Goal: Contribute content: Contribute content

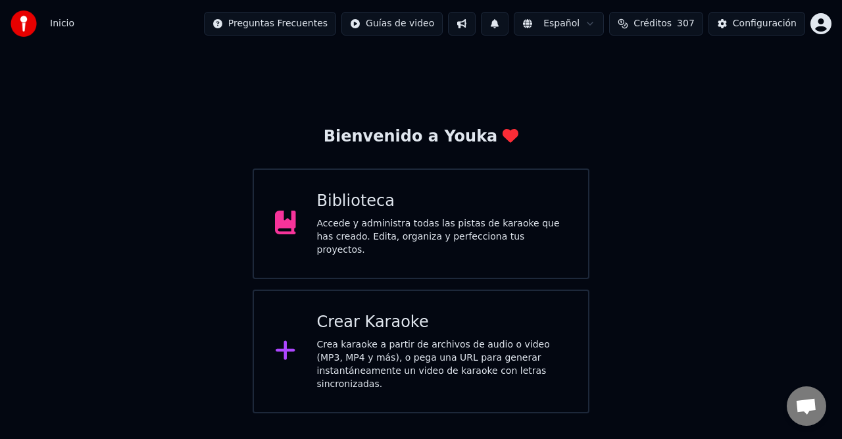
click at [505, 25] on button at bounding box center [495, 24] width 28 height 24
click at [508, 25] on button at bounding box center [495, 24] width 28 height 24
click at [672, 145] on div "Bienvenido a Youka Biblioteca Accede y administra todas las pistas de karaoke q…" at bounding box center [421, 230] width 842 height 366
click at [371, 230] on div "Accede y administra todas las pistas de karaoke que has creado. Edita, organiza…" at bounding box center [442, 236] width 251 height 39
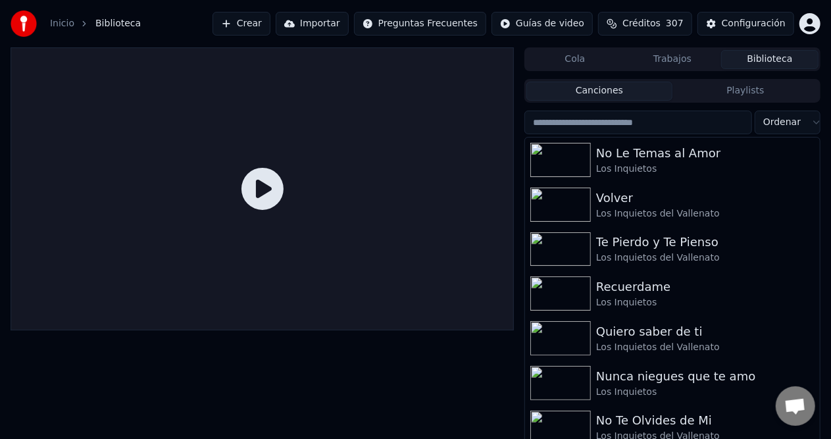
click at [615, 118] on input "search" at bounding box center [638, 122] width 228 height 24
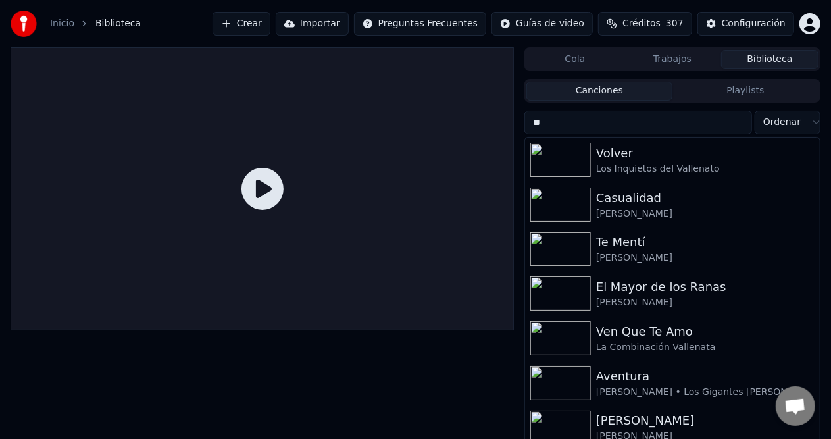
type input "*"
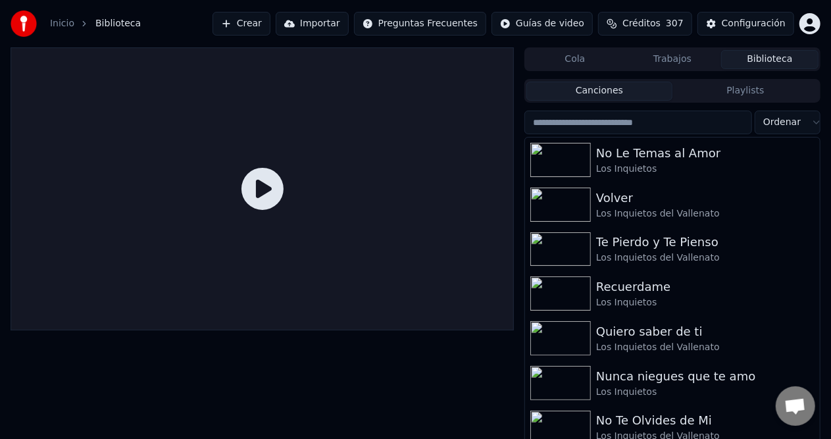
click at [270, 22] on button "Crear" at bounding box center [241, 24] width 58 height 24
click at [270, 27] on button "Crear" at bounding box center [241, 24] width 58 height 24
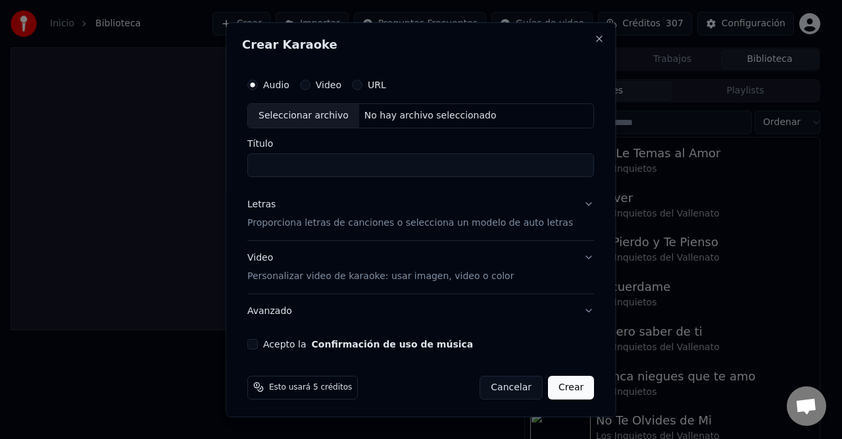
click at [414, 109] on div "No hay archivo seleccionado" at bounding box center [430, 115] width 143 height 13
type input "**********"
click at [268, 206] on div "Letras" at bounding box center [261, 203] width 28 height 13
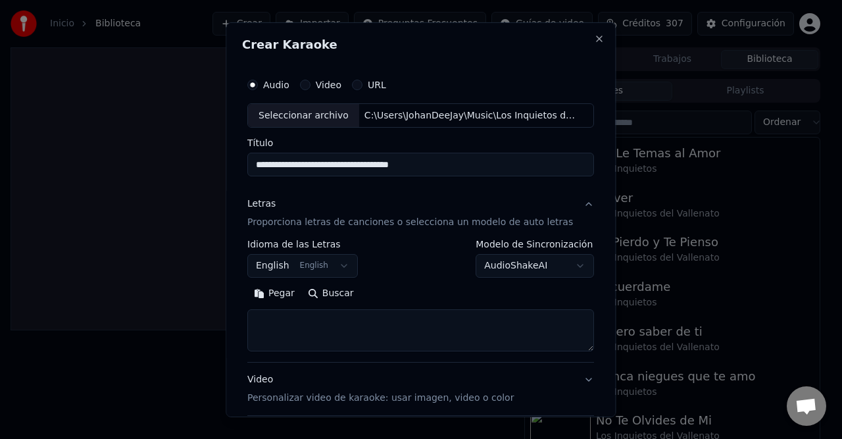
click at [333, 271] on button "English English" at bounding box center [302, 266] width 110 height 24
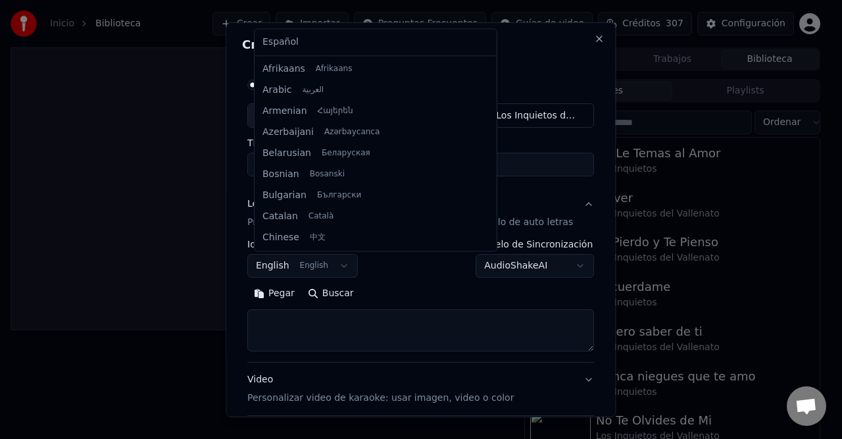
scroll to position [105, 0]
select select "**"
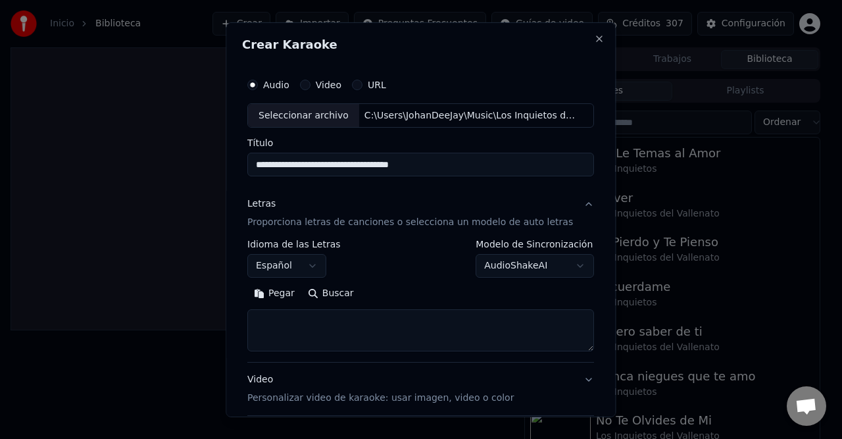
click at [276, 297] on button "Pegar" at bounding box center [274, 293] width 54 height 21
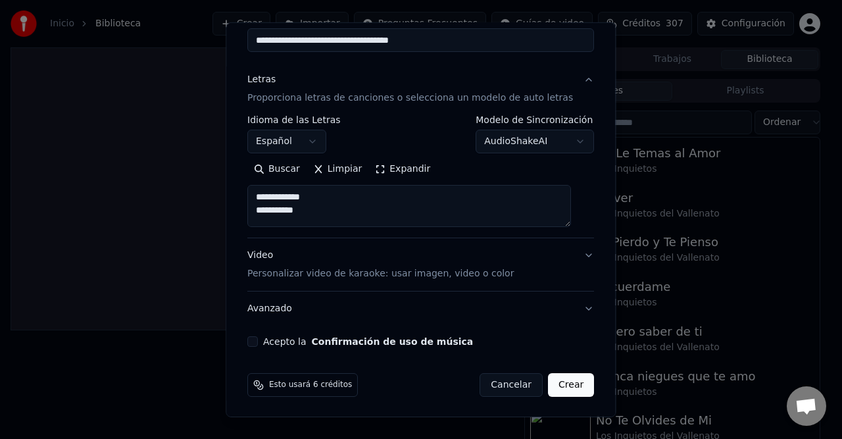
click at [255, 345] on div "**********" at bounding box center [420, 146] width 357 height 410
click at [258, 342] on button "Acepto la Confirmación de uso de música" at bounding box center [252, 341] width 11 height 11
click at [554, 385] on button "Crear" at bounding box center [571, 385] width 46 height 24
type textarea "**********"
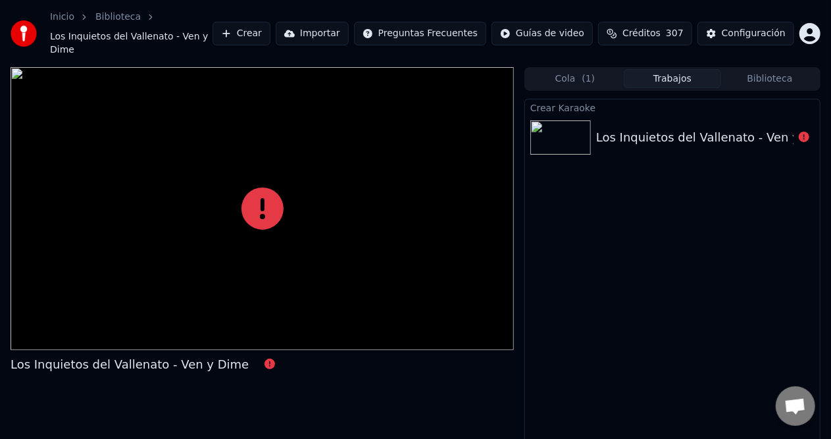
click at [155, 341] on div "Los Inquietos del Vallenato - Ven y Dime" at bounding box center [262, 269] width 503 height 404
click at [161, 355] on div "Los Inquietos del Vallenato - Ven y Dime" at bounding box center [130, 364] width 238 height 18
click at [696, 133] on div "Los Inquietos del Vallenato - Ven y Dime" at bounding box center [672, 137] width 295 height 45
click at [802, 132] on icon at bounding box center [803, 137] width 11 height 11
click at [806, 132] on icon at bounding box center [803, 137] width 11 height 11
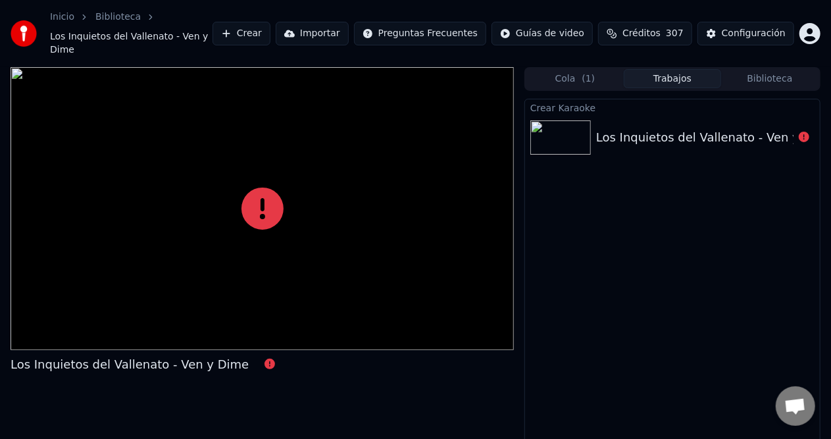
click at [798, 130] on div at bounding box center [803, 138] width 21 height 16
click at [618, 128] on div "Los Inquietos del Vallenato - Ven y Dime" at bounding box center [715, 137] width 238 height 18
click at [579, 127] on img at bounding box center [560, 137] width 60 height 34
click at [637, 115] on div "Los Inquietos del Vallenato - Ven y Dime" at bounding box center [672, 137] width 295 height 45
click at [723, 115] on div "Los Inquietos del Vallenato - Ven y Dime" at bounding box center [672, 137] width 295 height 45
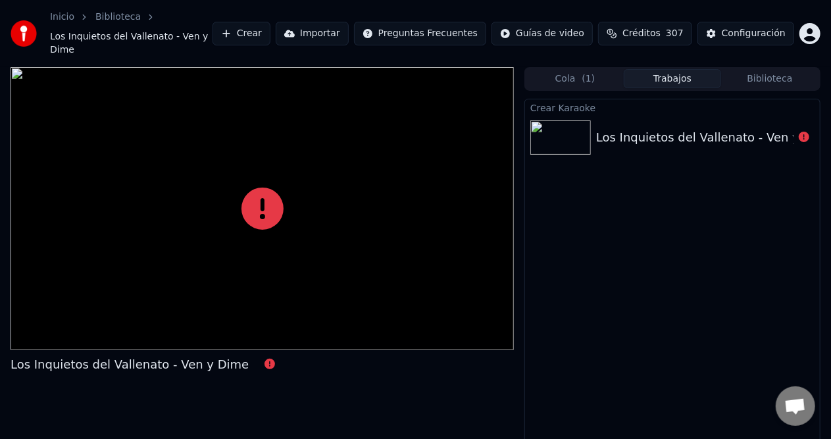
click at [789, 128] on div "Los Inquietos del Vallenato - Ven y Dime" at bounding box center [715, 137] width 238 height 18
click at [647, 115] on div "Los Inquietos del Vallenato - Ven y Dime" at bounding box center [672, 137] width 295 height 45
click at [634, 128] on div "Los Inquietos del Vallenato - Ven y Dime" at bounding box center [715, 137] width 238 height 18
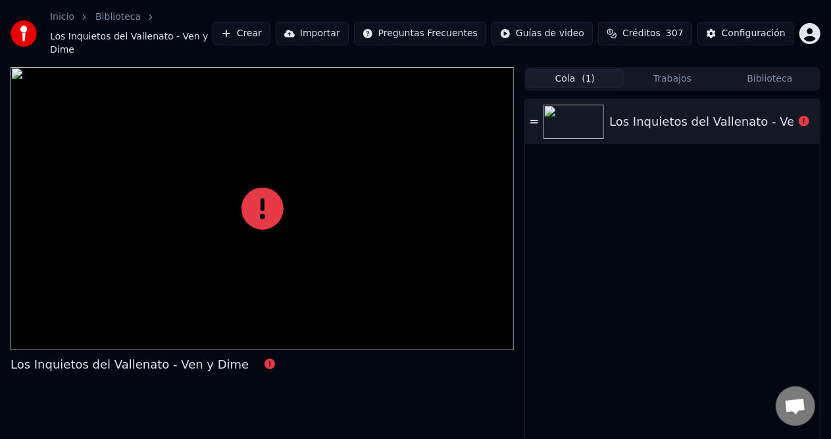
click at [579, 72] on button "Cola ( 1 )" at bounding box center [574, 78] width 97 height 19
click at [675, 112] on div "Los Inquietos del Vallenato - Ven y Dime" at bounding box center [728, 121] width 238 height 18
click at [808, 116] on icon at bounding box center [803, 121] width 11 height 11
click at [806, 116] on icon at bounding box center [803, 121] width 11 height 11
click at [534, 117] on icon at bounding box center [534, 121] width 8 height 9
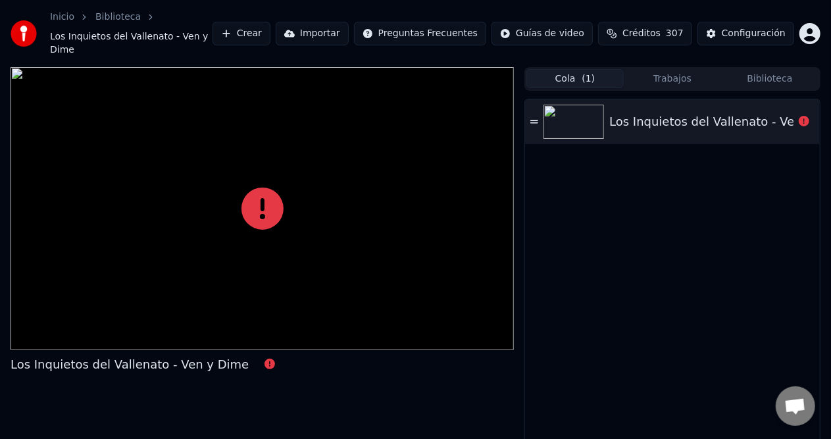
click at [534, 117] on icon at bounding box center [534, 121] width 8 height 9
click at [809, 116] on icon at bounding box center [803, 121] width 11 height 11
click at [804, 116] on icon at bounding box center [803, 121] width 11 height 11
click at [730, 112] on div "Los Inquietos del Vallenato - Ven y Dime" at bounding box center [728, 121] width 238 height 18
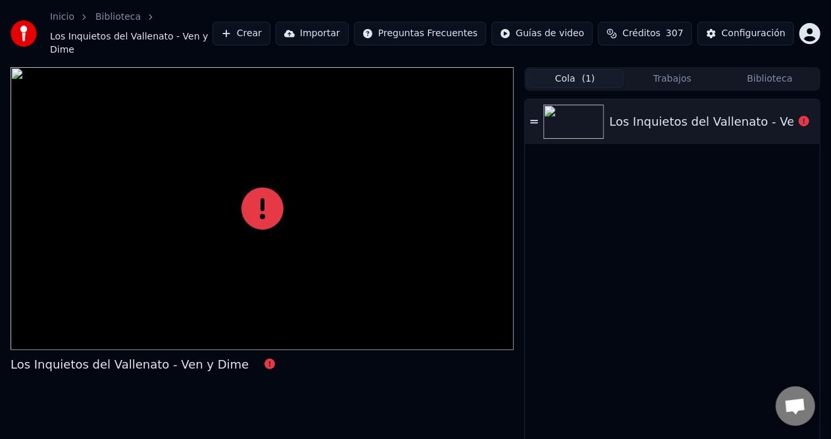
click at [245, 194] on icon at bounding box center [262, 208] width 42 height 42
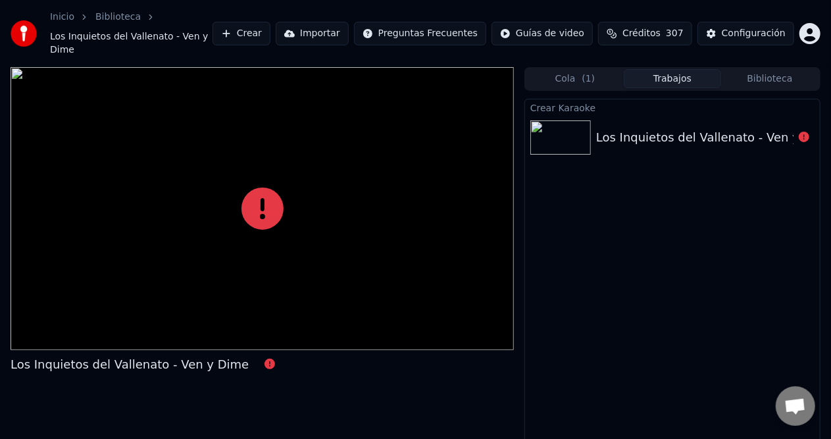
drag, startPoint x: 671, startPoint y: 68, endPoint x: 784, endPoint y: 68, distance: 112.4
click at [671, 69] on button "Trabajos" at bounding box center [671, 78] width 97 height 19
click at [786, 69] on button "Biblioteca" at bounding box center [769, 78] width 97 height 19
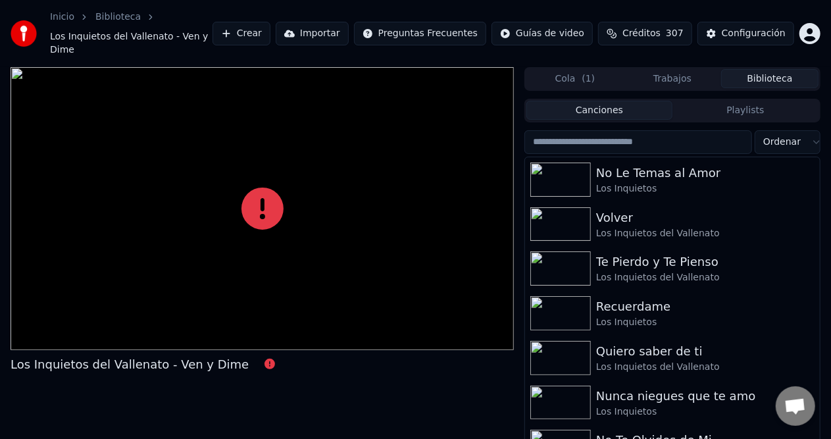
click at [710, 69] on button "Trabajos" at bounding box center [671, 78] width 97 height 19
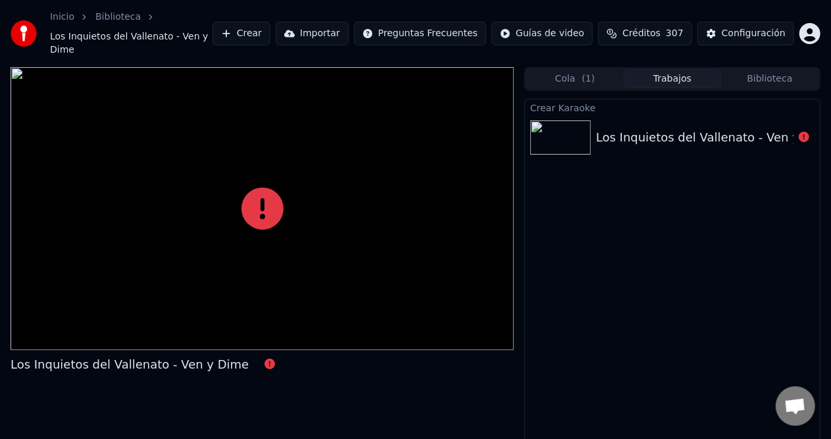
click at [672, 131] on div "Los Inquietos del Vallenato - Ven y Dime" at bounding box center [715, 137] width 238 height 18
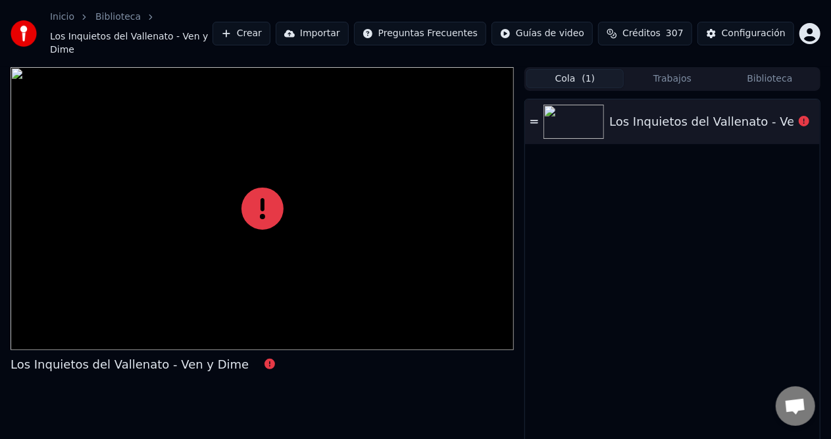
click at [573, 69] on button "Cola ( 1 )" at bounding box center [574, 78] width 97 height 19
click at [270, 23] on button "Crear" at bounding box center [241, 34] width 58 height 24
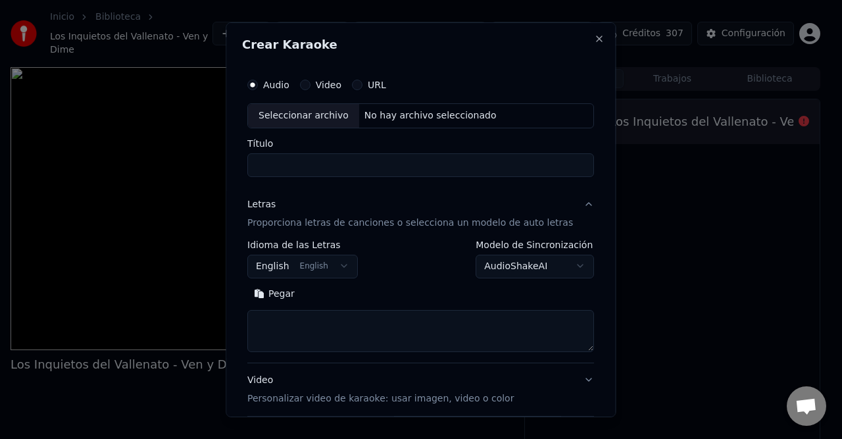
click at [430, 120] on div "No hay archivo seleccionado" at bounding box center [430, 115] width 143 height 13
click at [594, 41] on button "Close" at bounding box center [599, 38] width 11 height 11
select select
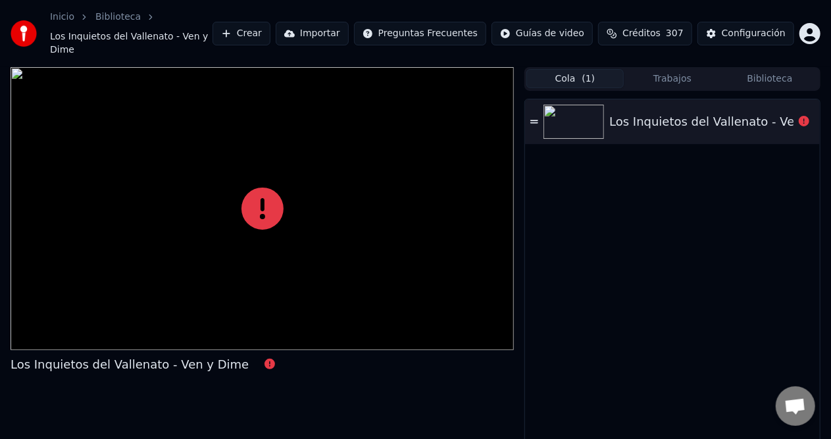
drag, startPoint x: 751, startPoint y: 279, endPoint x: 738, endPoint y: 263, distance: 20.1
click at [751, 276] on div "Los Inquietos del Vallenato - Ven y Dime" at bounding box center [672, 285] width 295 height 372
click at [656, 197] on div "Los Inquietos del Vallenato - Ven y Dime" at bounding box center [672, 285] width 295 height 372
click at [258, 275] on div at bounding box center [262, 208] width 503 height 283
click at [261, 162] on div "Failed to sync lyrics, please try again Failed to sync lyrics, please try again" at bounding box center [272, 158] width 162 height 18
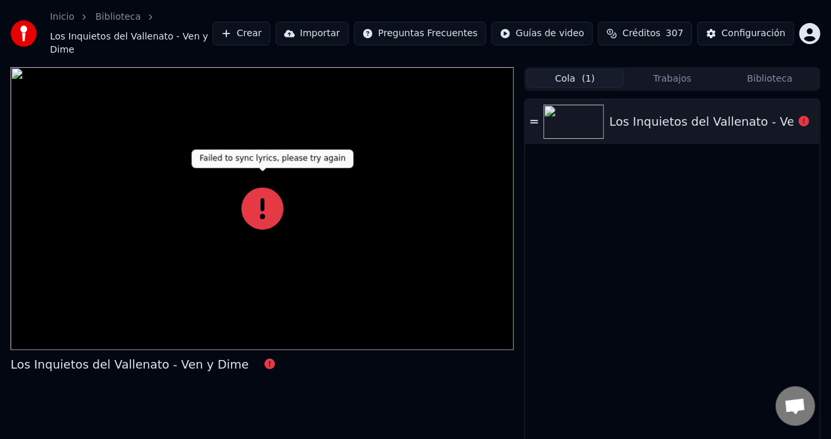
click at [261, 193] on icon at bounding box center [262, 208] width 42 height 42
click at [262, 199] on icon at bounding box center [262, 208] width 42 height 42
click at [252, 187] on icon at bounding box center [262, 208] width 42 height 42
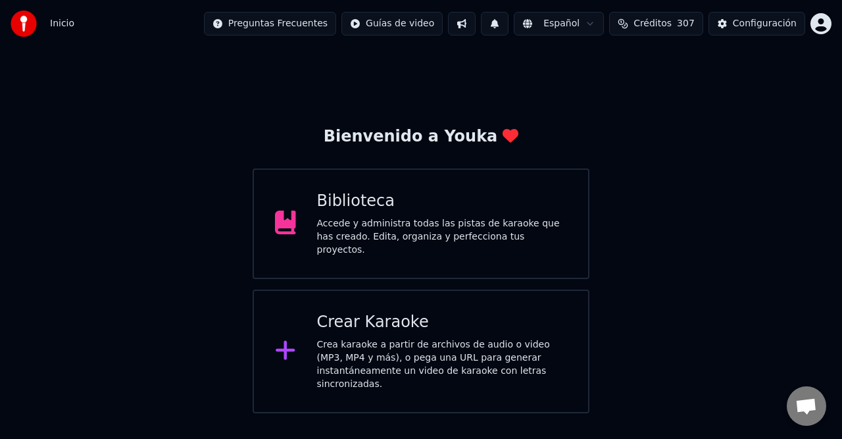
click at [476, 242] on div "Accede y administra todas las pistas de karaoke que has creado. Edita, organiza…" at bounding box center [442, 236] width 251 height 39
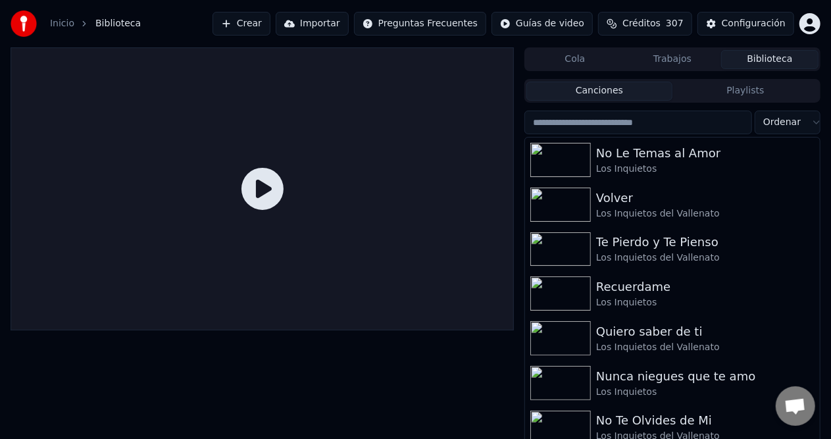
click at [594, 63] on button "Cola" at bounding box center [574, 59] width 97 height 19
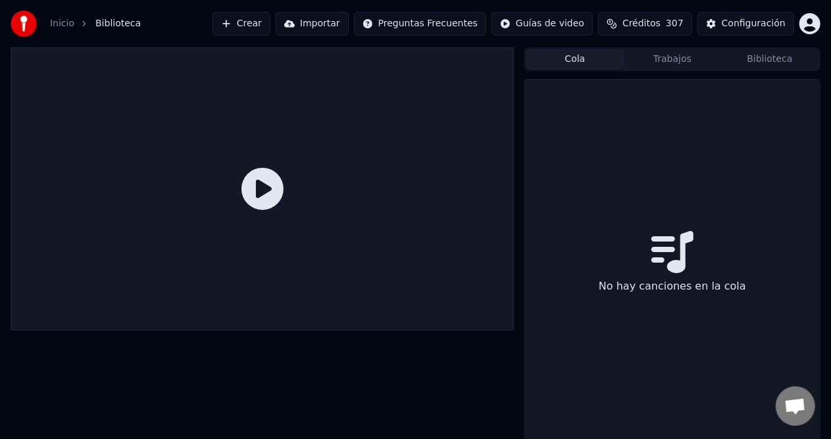
click at [689, 62] on button "Trabajos" at bounding box center [671, 59] width 97 height 19
click at [512, 62] on div at bounding box center [262, 188] width 503 height 283
click at [562, 62] on button "Cola" at bounding box center [574, 59] width 97 height 19
click at [270, 30] on button "Crear" at bounding box center [241, 24] width 58 height 24
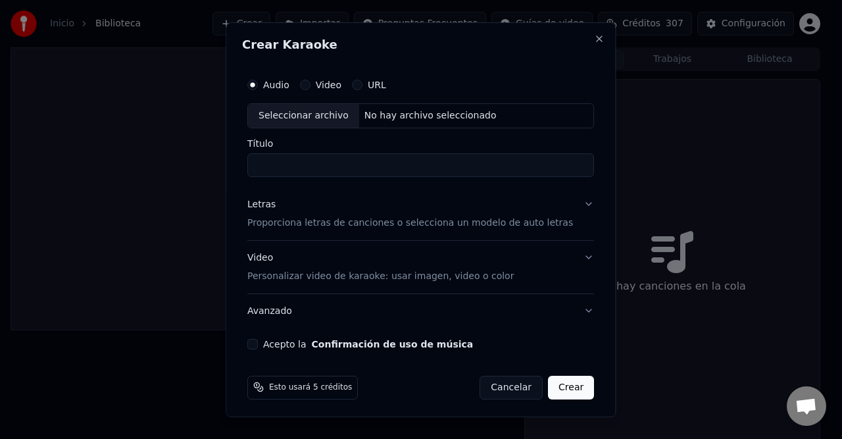
click at [397, 120] on div "No hay archivo seleccionado" at bounding box center [430, 115] width 143 height 13
type input "**********"
click at [259, 203] on div "Letras" at bounding box center [261, 203] width 28 height 13
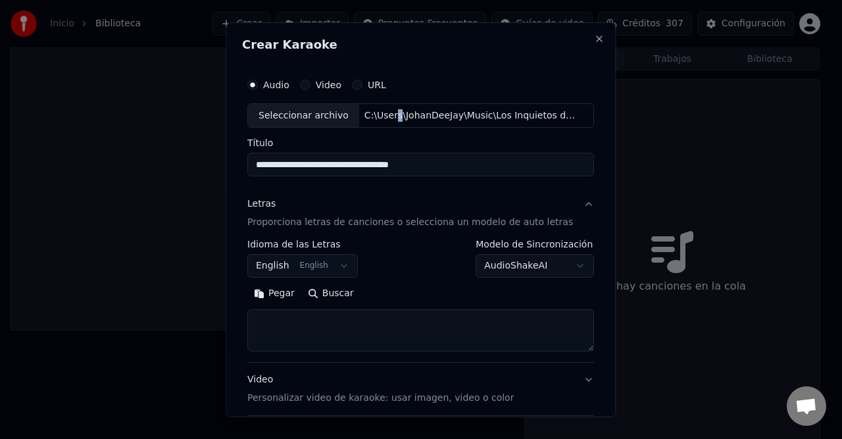
click at [349, 266] on button "English English" at bounding box center [302, 266] width 110 height 24
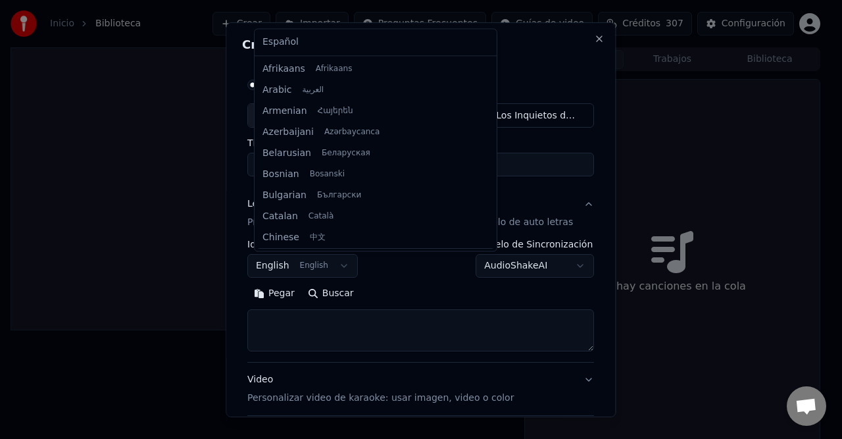
scroll to position [105, 0]
select select "**"
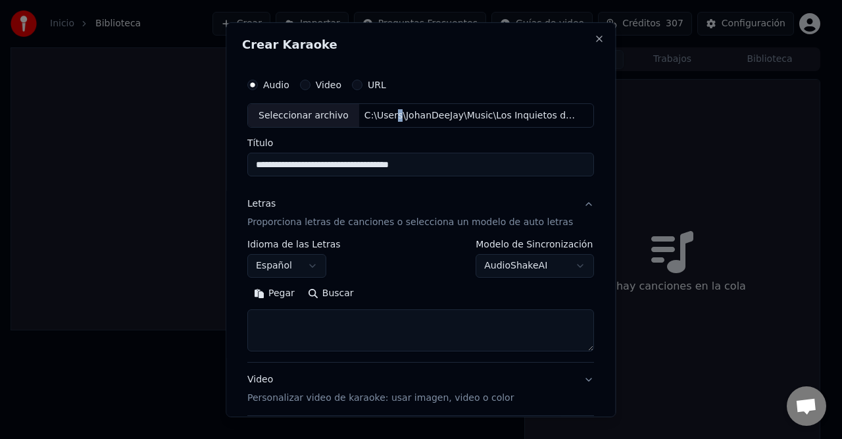
click at [288, 288] on button "Pegar" at bounding box center [274, 293] width 54 height 21
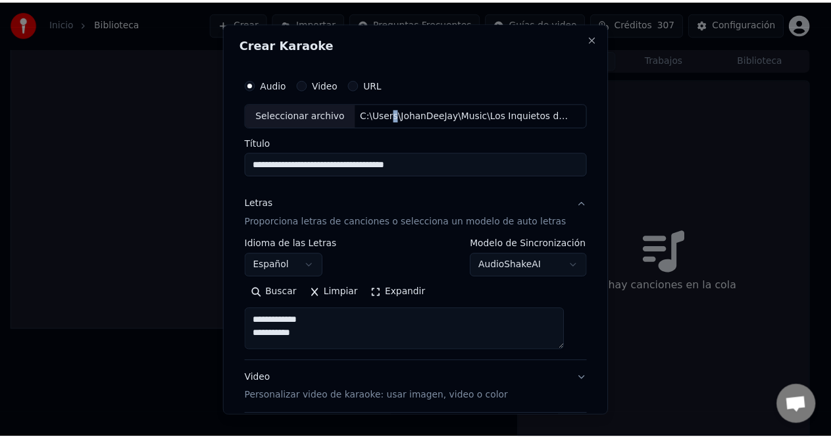
scroll to position [124, 0]
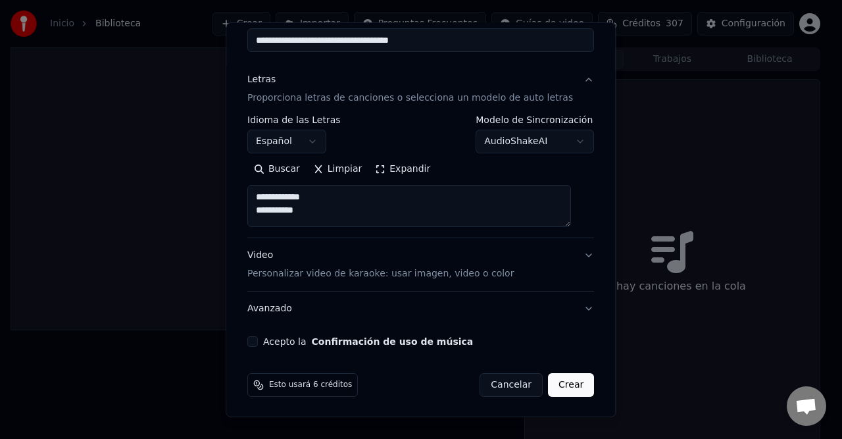
click at [274, 341] on label "Acepto la Confirmación de uso de música" at bounding box center [368, 341] width 210 height 9
click at [258, 341] on button "Acepto la Confirmación de uso de música" at bounding box center [252, 341] width 11 height 11
click at [549, 382] on button "Crear" at bounding box center [571, 385] width 46 height 24
type textarea "**********"
select select
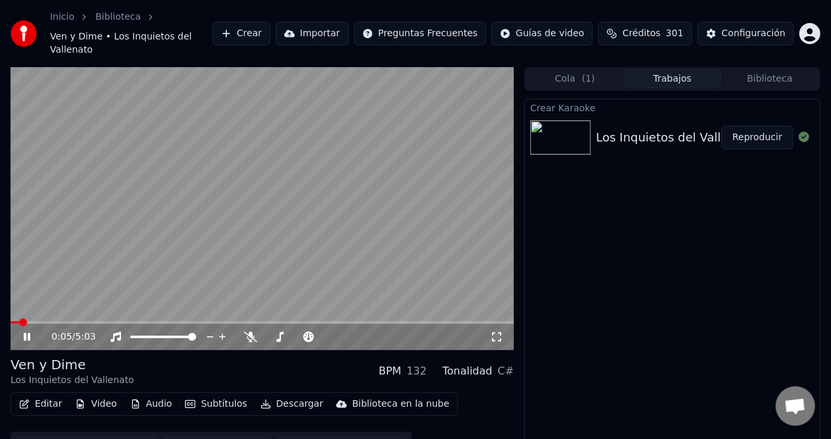
click at [24, 333] on icon at bounding box center [27, 337] width 7 height 8
click at [28, 332] on icon at bounding box center [27, 336] width 8 height 9
click at [36, 318] on span at bounding box center [32, 322] width 8 height 8
click at [43, 318] on span at bounding box center [39, 322] width 8 height 8
click at [51, 318] on span at bounding box center [54, 322] width 8 height 8
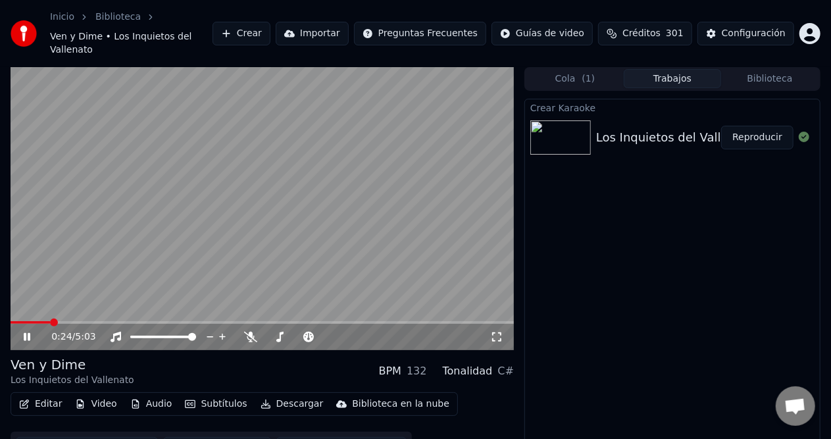
click at [58, 318] on span at bounding box center [54, 322] width 8 height 8
click at [249, 331] on icon at bounding box center [250, 336] width 13 height 11
click at [133, 324] on div "0:34 / 5:03" at bounding box center [262, 337] width 503 height 26
click at [156, 321] on span at bounding box center [262, 322] width 503 height 3
click at [189, 321] on span at bounding box center [262, 322] width 503 height 3
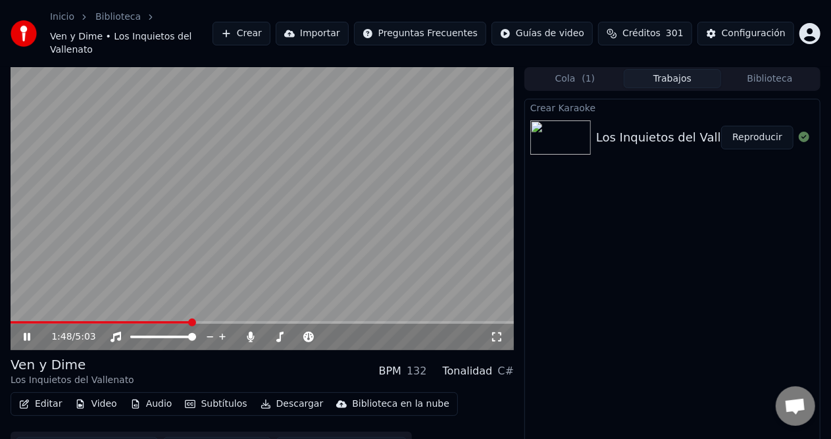
click at [277, 324] on div "1:48 / 5:03" at bounding box center [262, 337] width 503 height 26
click at [293, 324] on div "1:49 / 5:03" at bounding box center [262, 337] width 503 height 26
click at [299, 321] on span at bounding box center [262, 322] width 503 height 3
click at [299, 395] on button "Descargar" at bounding box center [292, 404] width 74 height 18
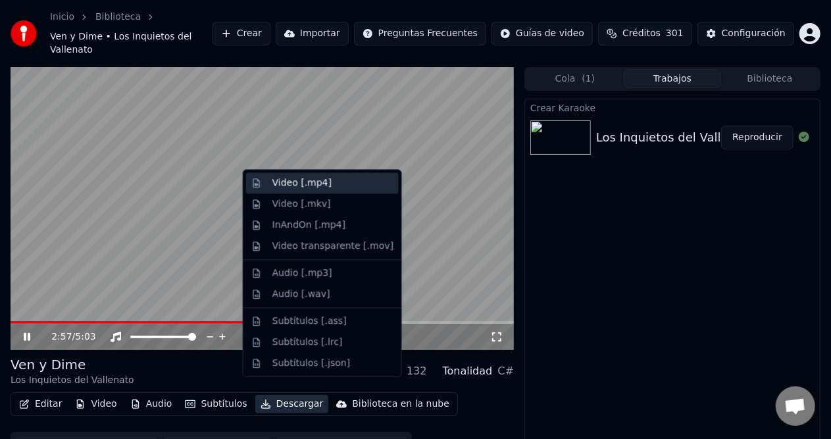
click at [329, 188] on div "Video [.mp4]" at bounding box center [332, 182] width 121 height 13
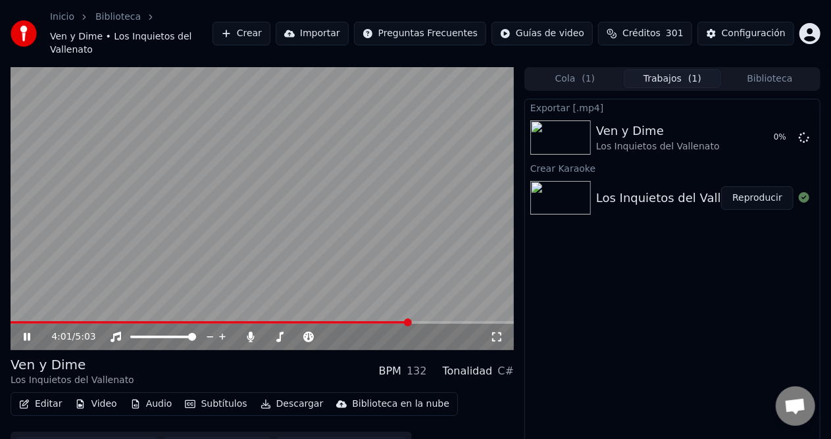
click at [410, 321] on span at bounding box center [262, 322] width 503 height 3
click at [29, 333] on icon at bounding box center [27, 337] width 7 height 8
click at [652, 313] on div "Exportar [.mp4] Ven y Dime Los Inquietos del Vallenato 0 % Crear Karaoke Los In…" at bounding box center [672, 285] width 296 height 373
